Goal: Task Accomplishment & Management: Manage account settings

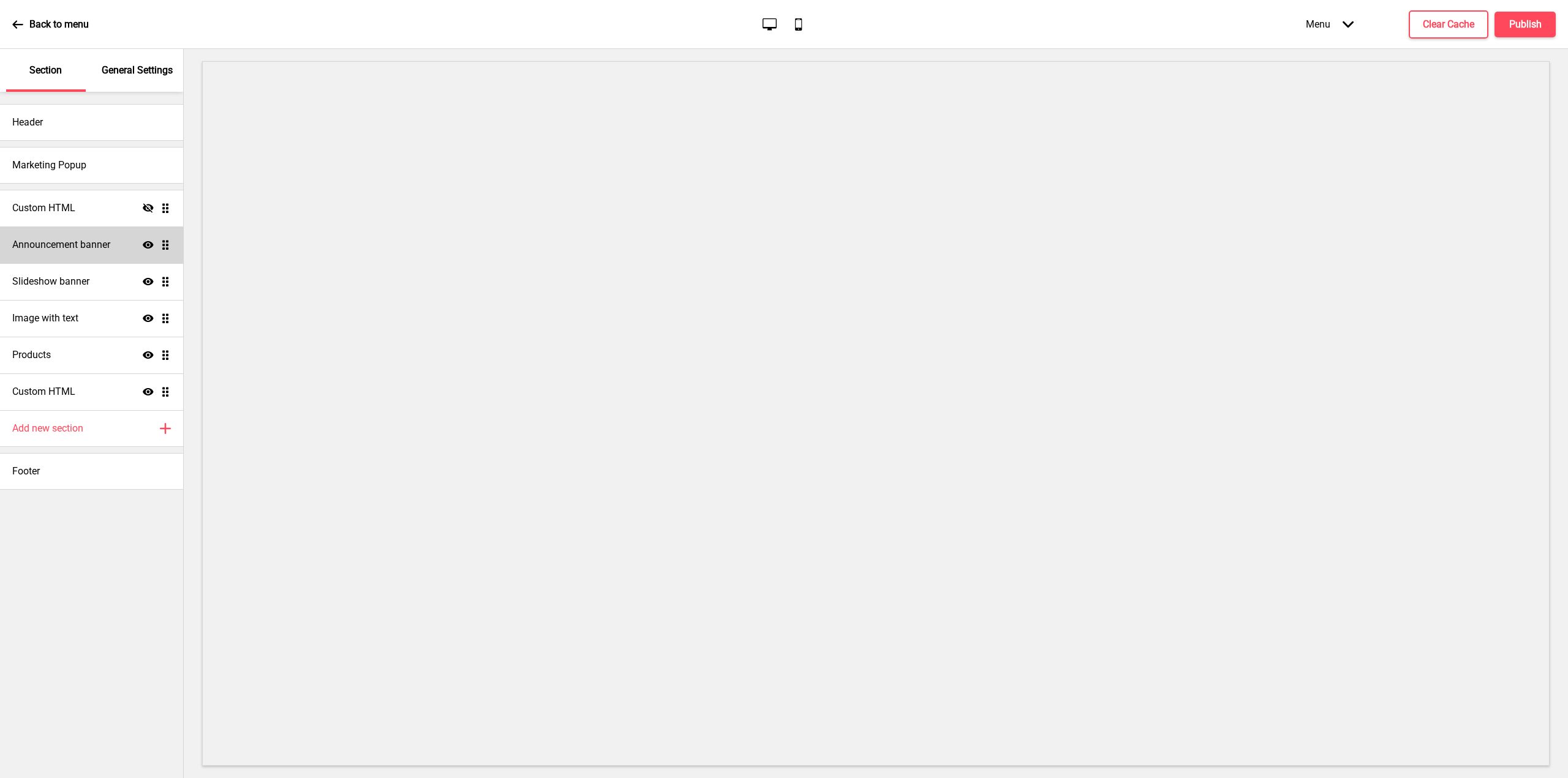
click at [82, 239] on h4 "Announcement banner" at bounding box center [60, 244] width 98 height 14
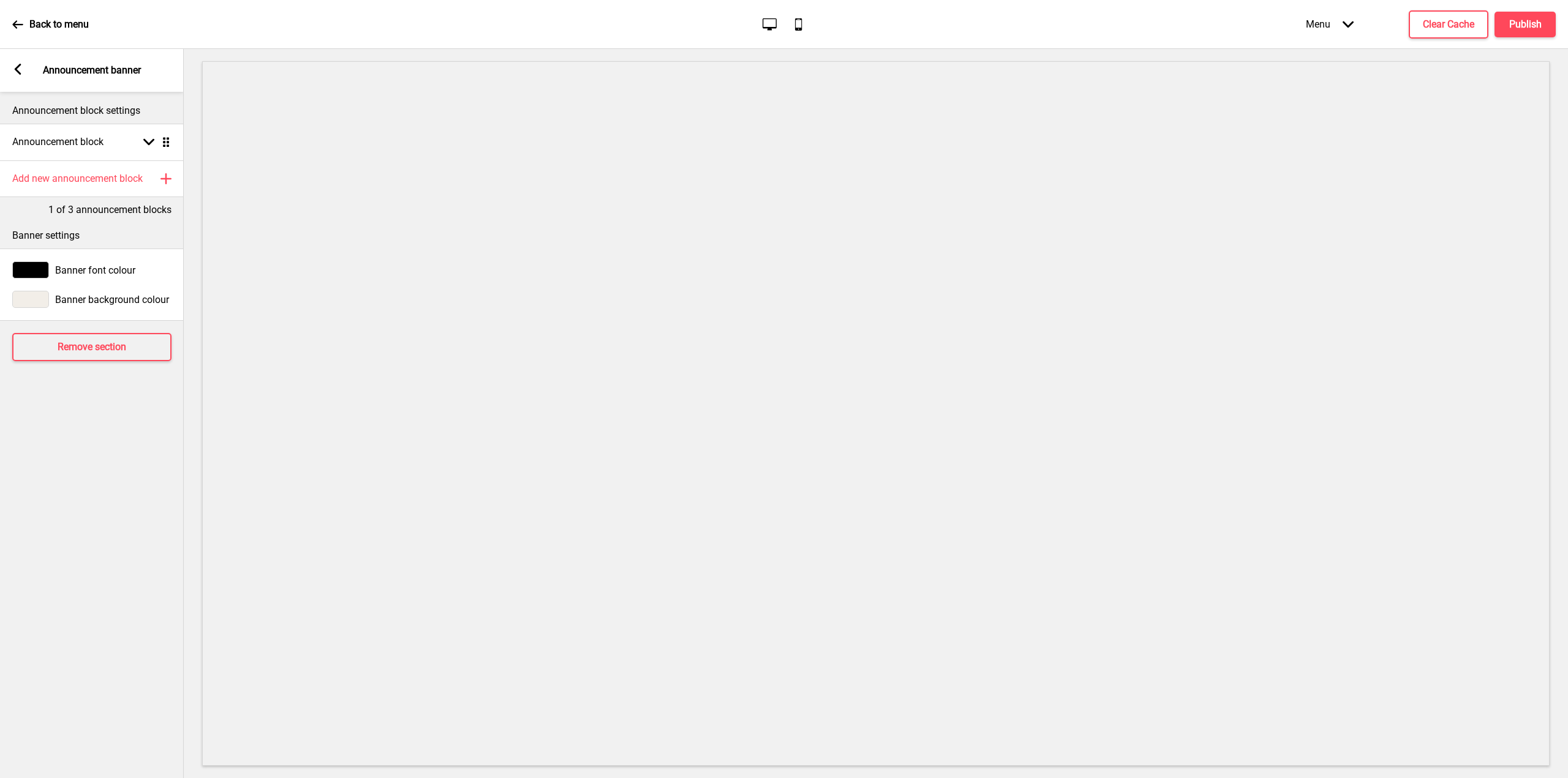
click at [18, 81] on div "Arrow left Announcement banner" at bounding box center [92, 71] width 184 height 43
click at [17, 75] on div "Arrow left" at bounding box center [18, 70] width 11 height 14
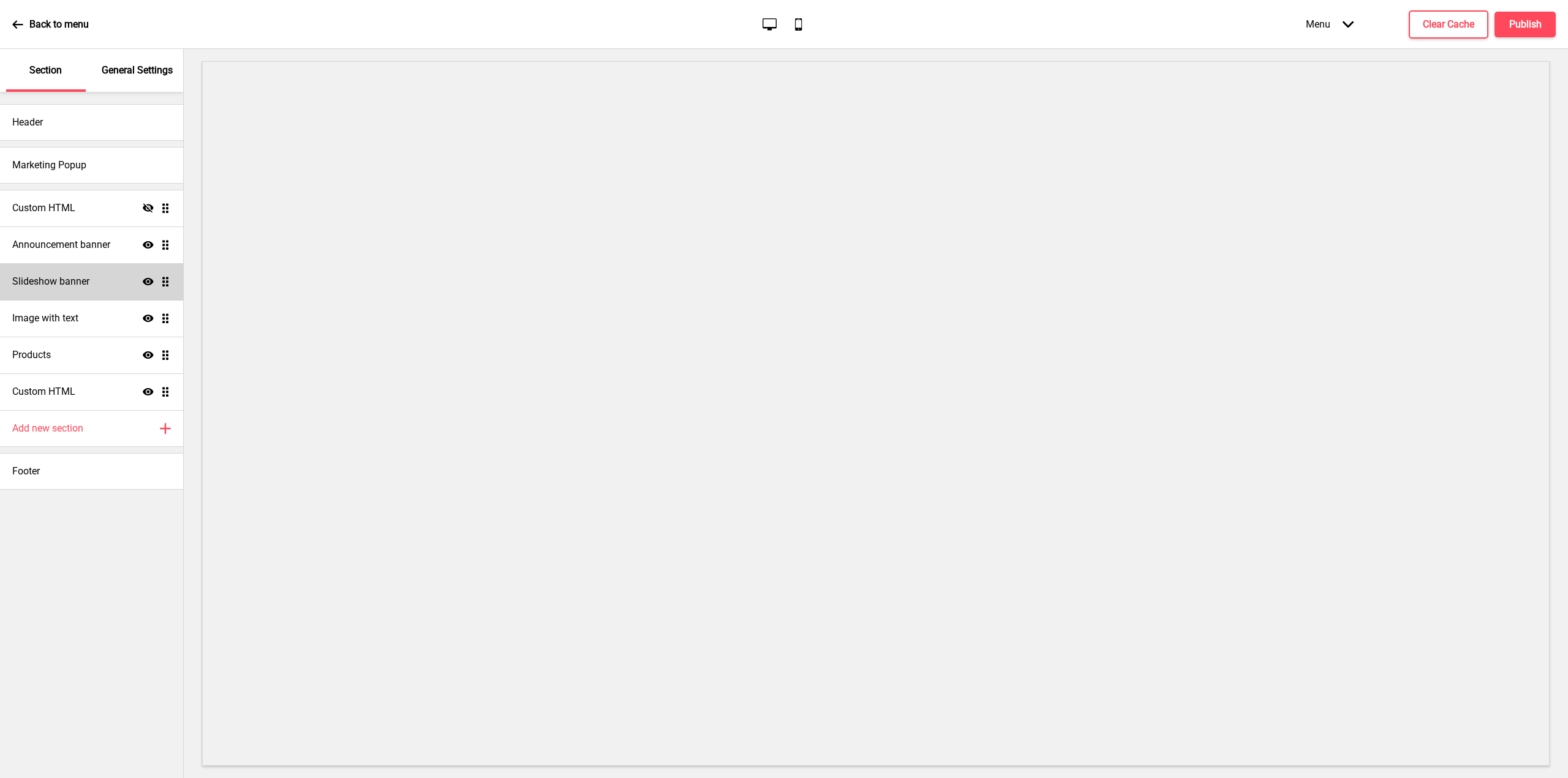
click at [92, 283] on div "Slideshow banner Show Drag" at bounding box center [92, 282] width 183 height 37
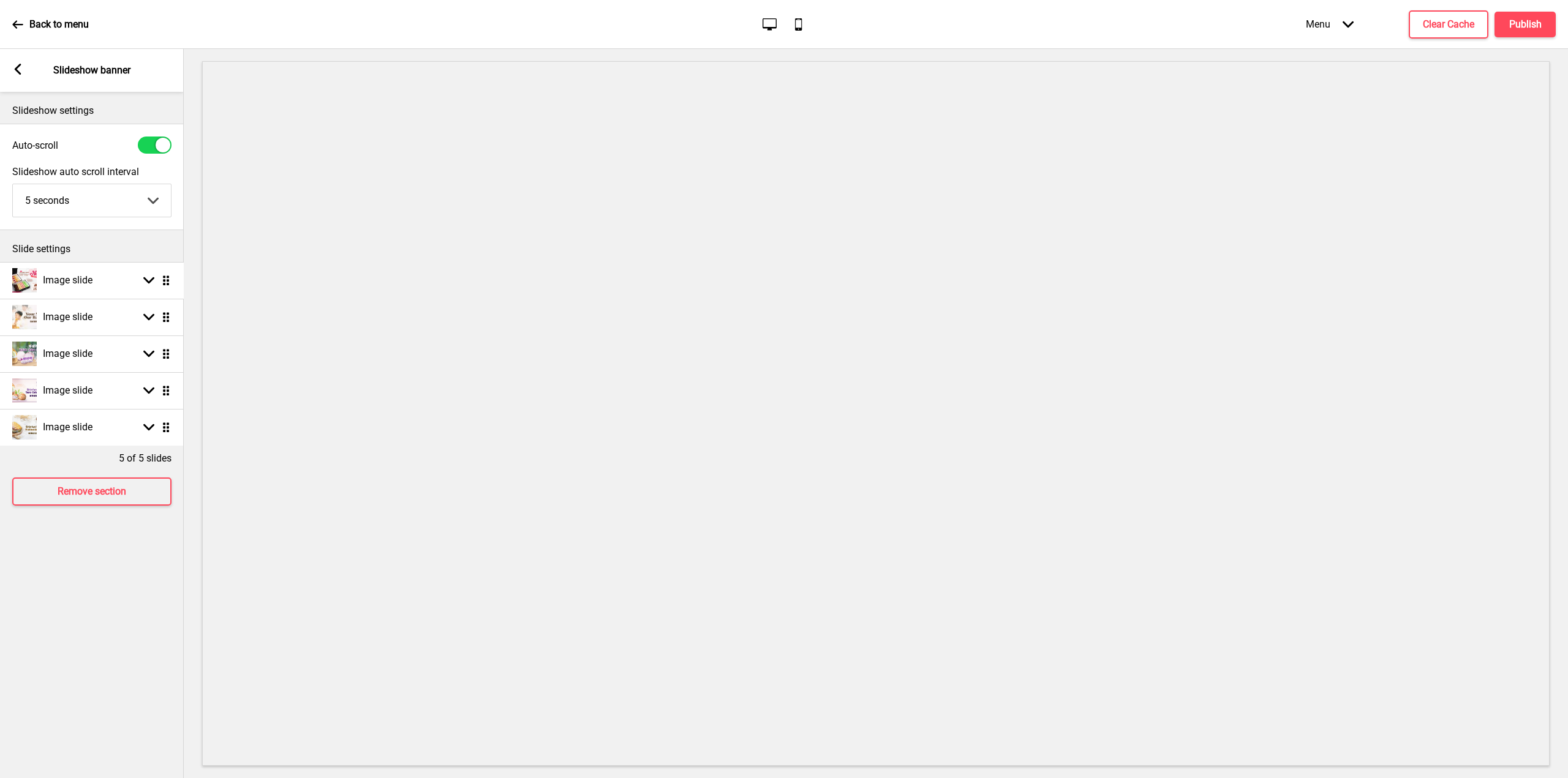
click at [164, 283] on ul "Image slide Arrow down Drag Image slide Arrow down Drag Image slide Arrow down …" at bounding box center [92, 353] width 184 height 184
click at [153, 282] on rect at bounding box center [149, 281] width 11 height 11
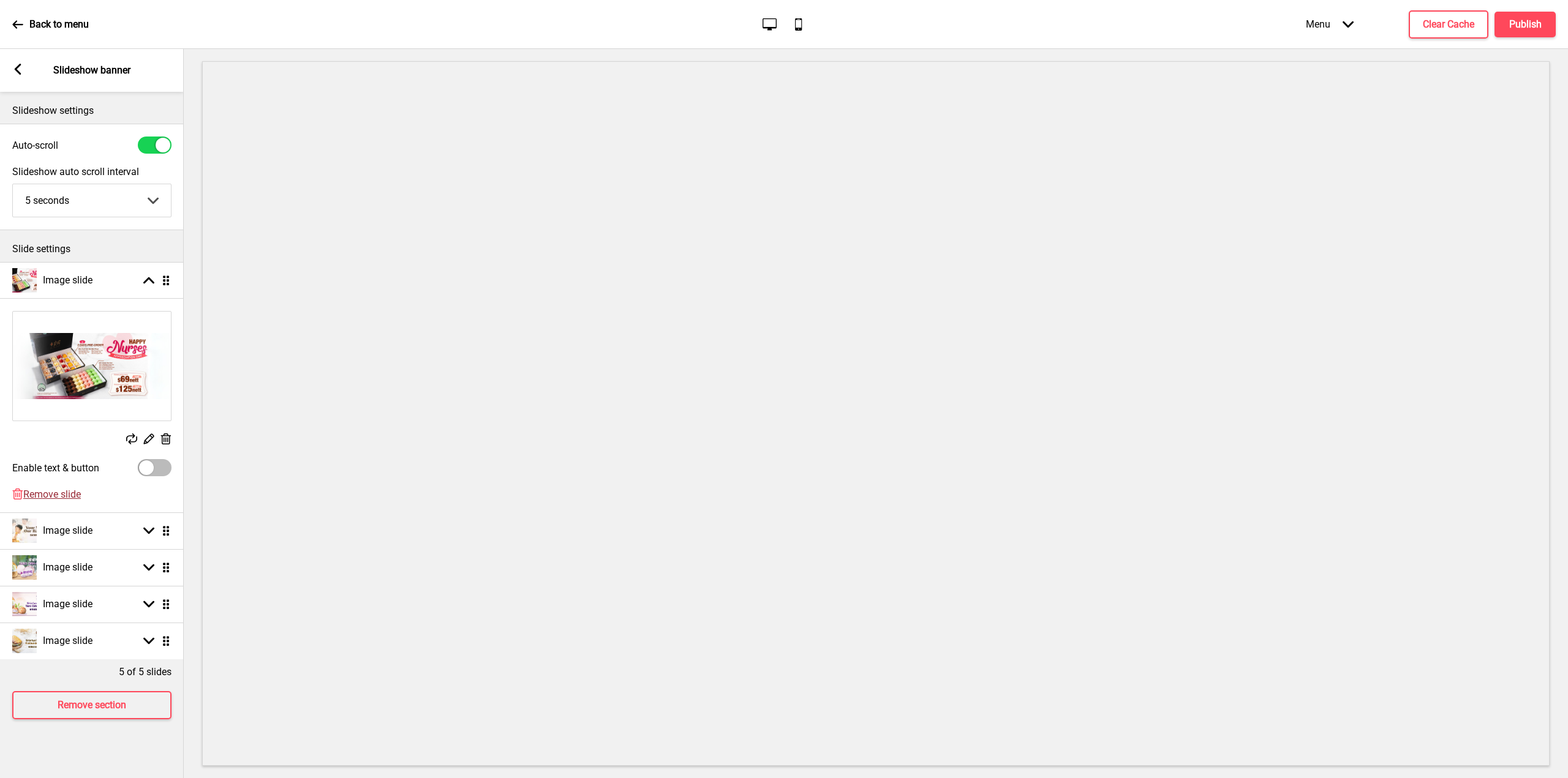
click at [65, 493] on span "Remove slide" at bounding box center [52, 494] width 57 height 12
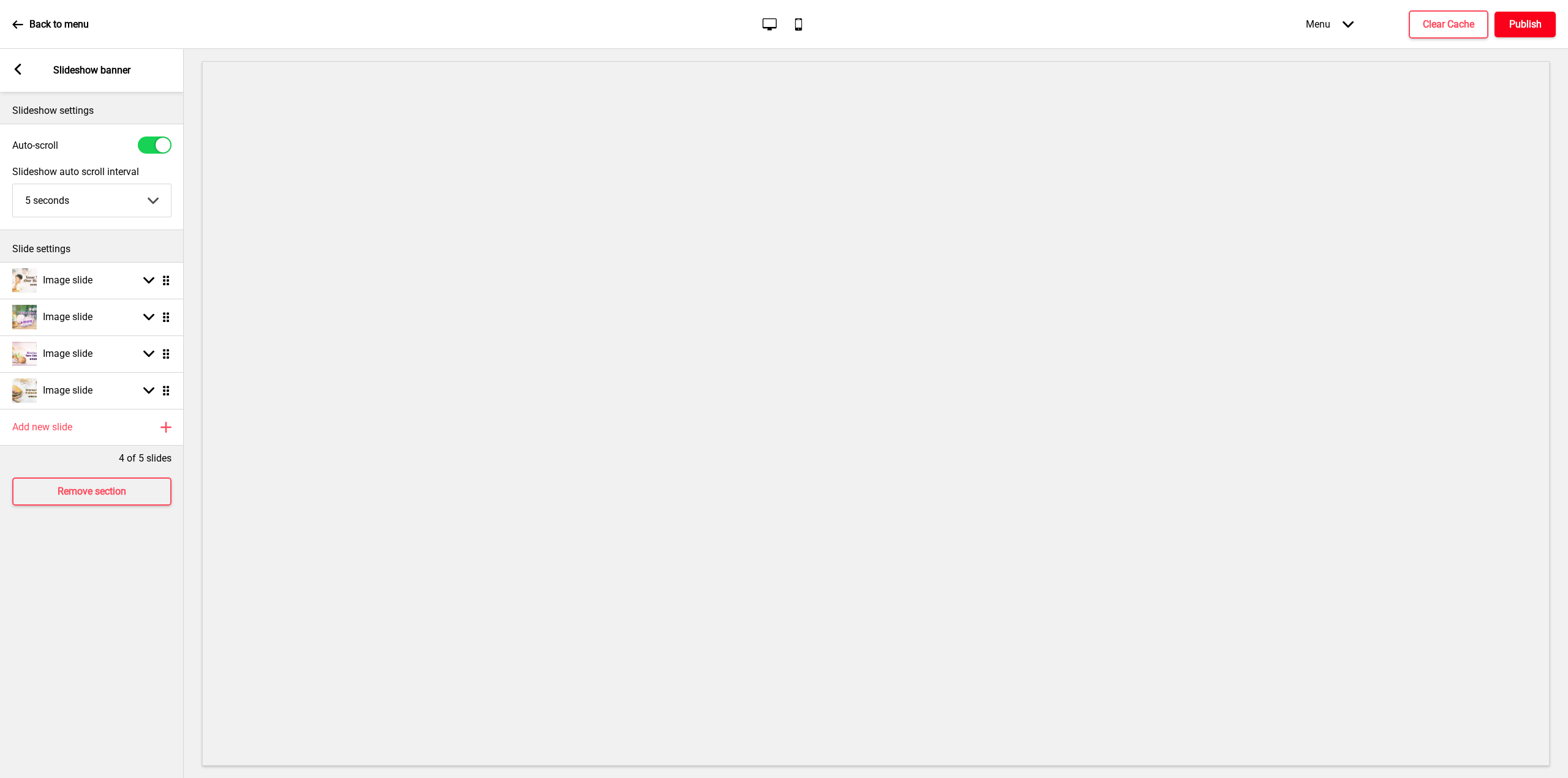
click at [1532, 21] on h4 "Publish" at bounding box center [1526, 24] width 33 height 14
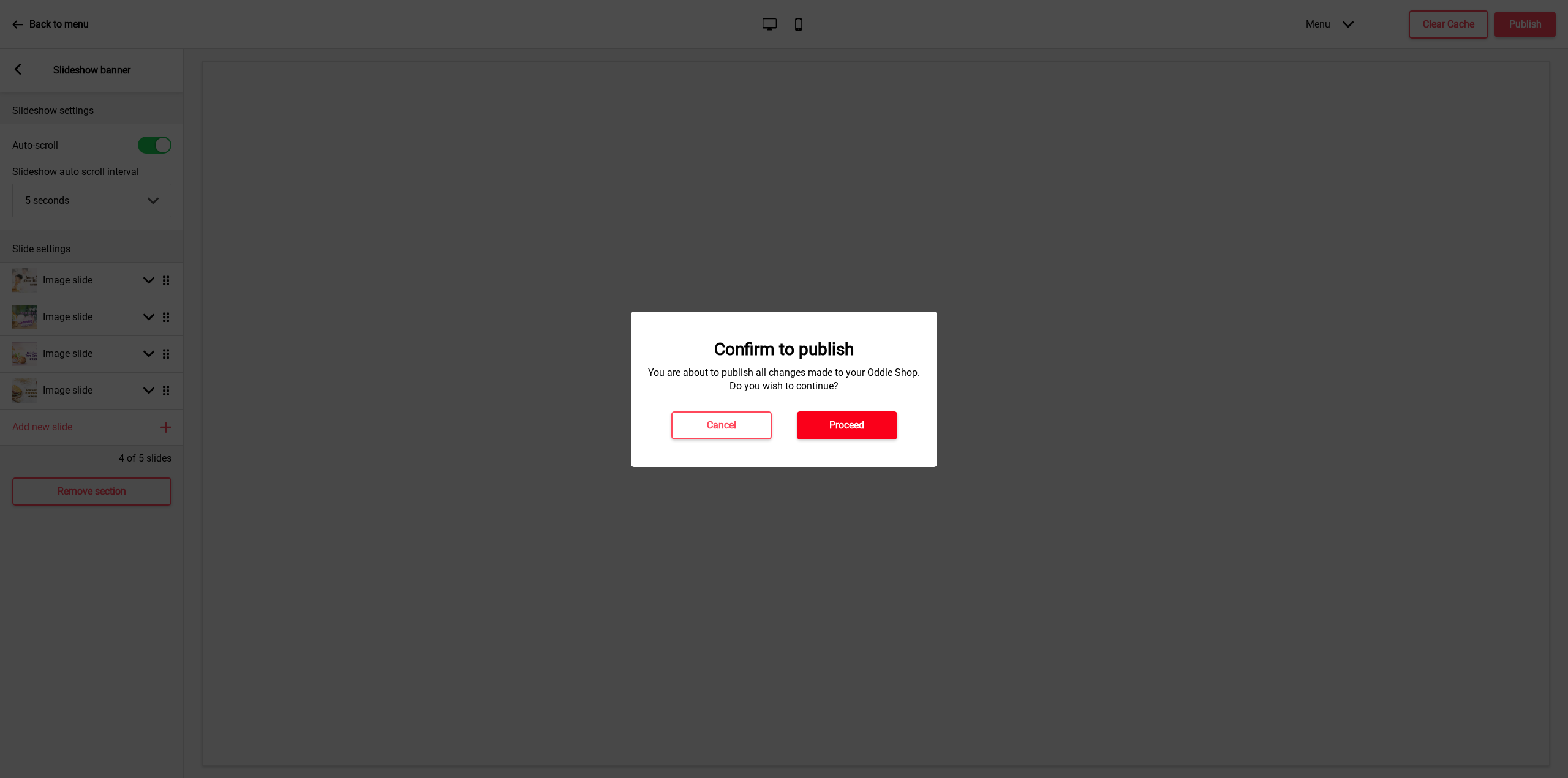
click at [880, 432] on button "Proceed" at bounding box center [847, 425] width 100 height 28
